Goal: Find specific page/section: Find specific page/section

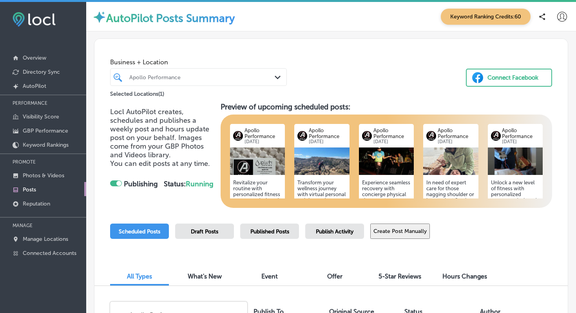
scroll to position [93, 0]
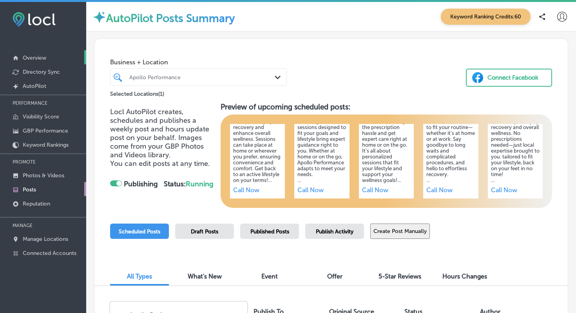
click at [35, 62] on link "Overview" at bounding box center [43, 57] width 86 height 14
